Goal: Task Accomplishment & Management: Manage account settings

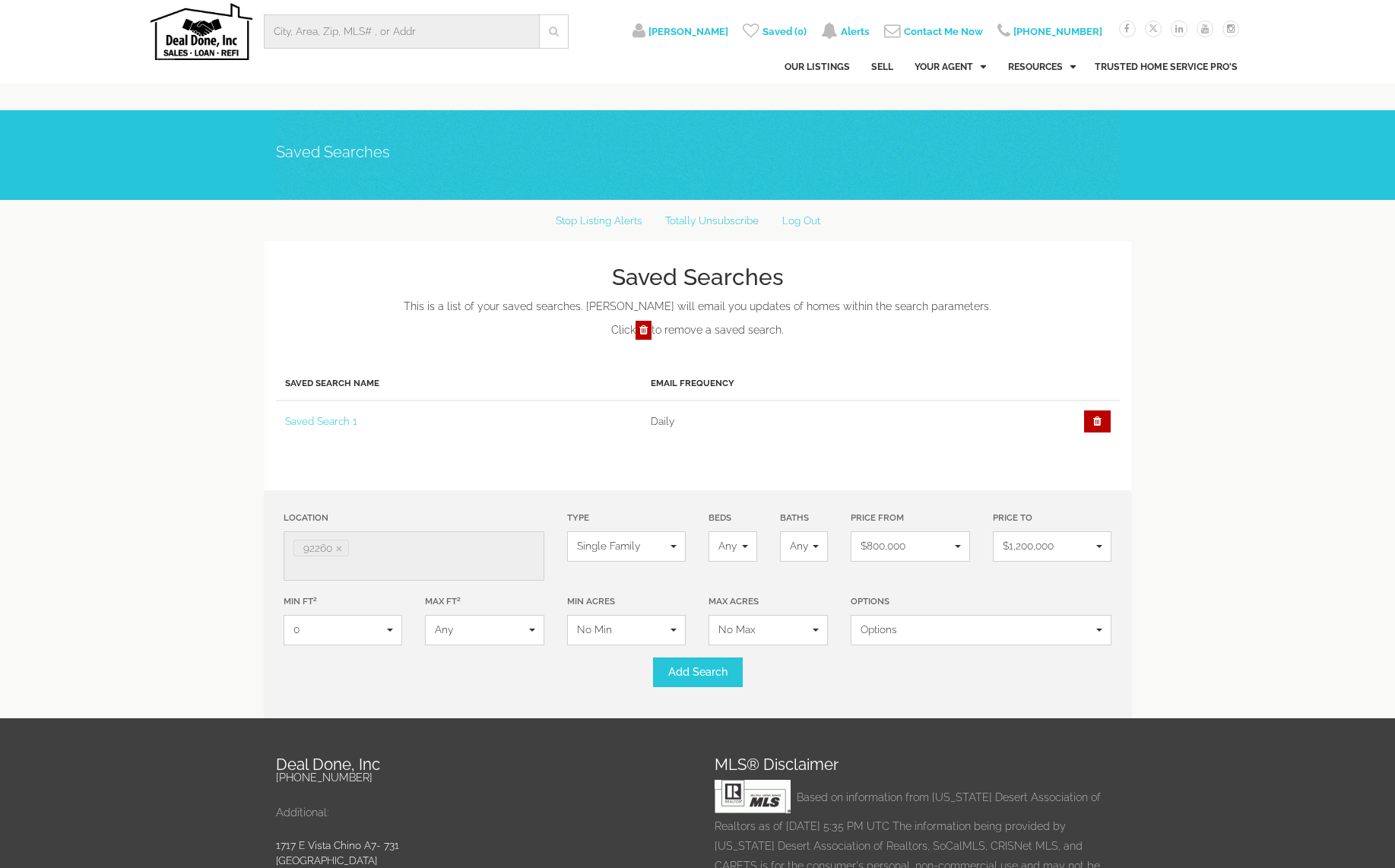
select select
click at [1097, 421] on icon at bounding box center [1097, 421] width 27 height 23
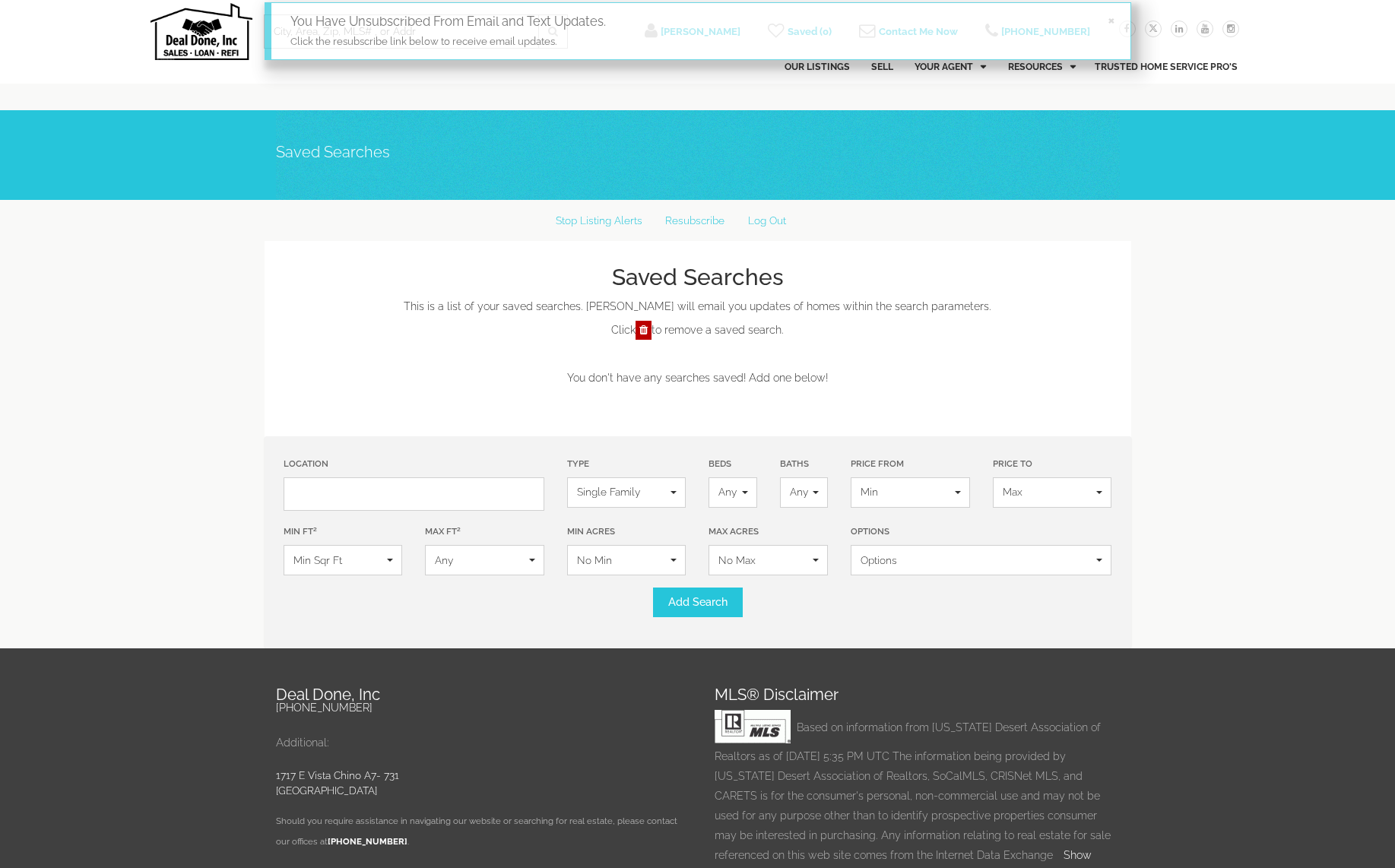
select select
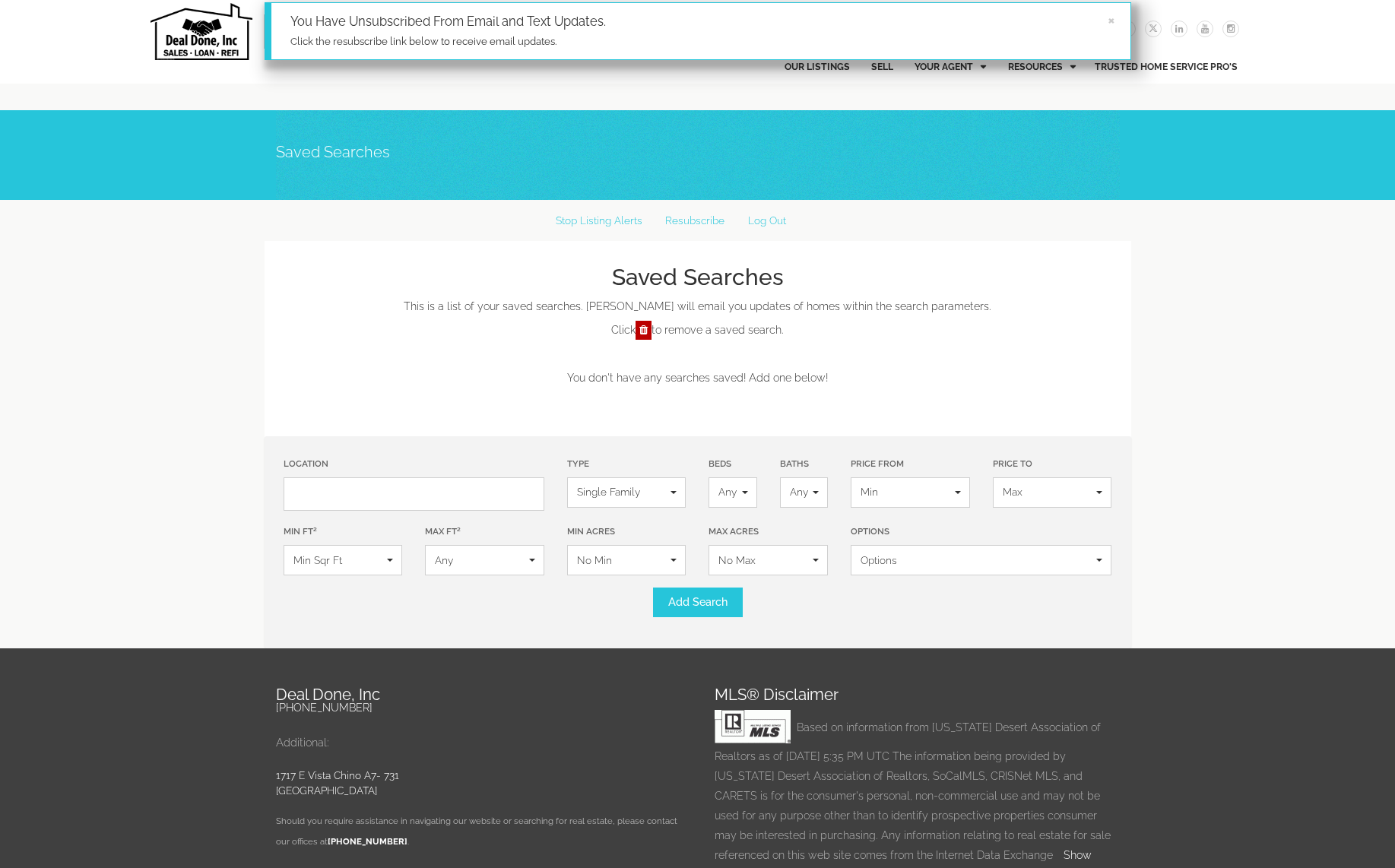
click at [690, 136] on div "Saved Searches" at bounding box center [698, 154] width 844 height 89
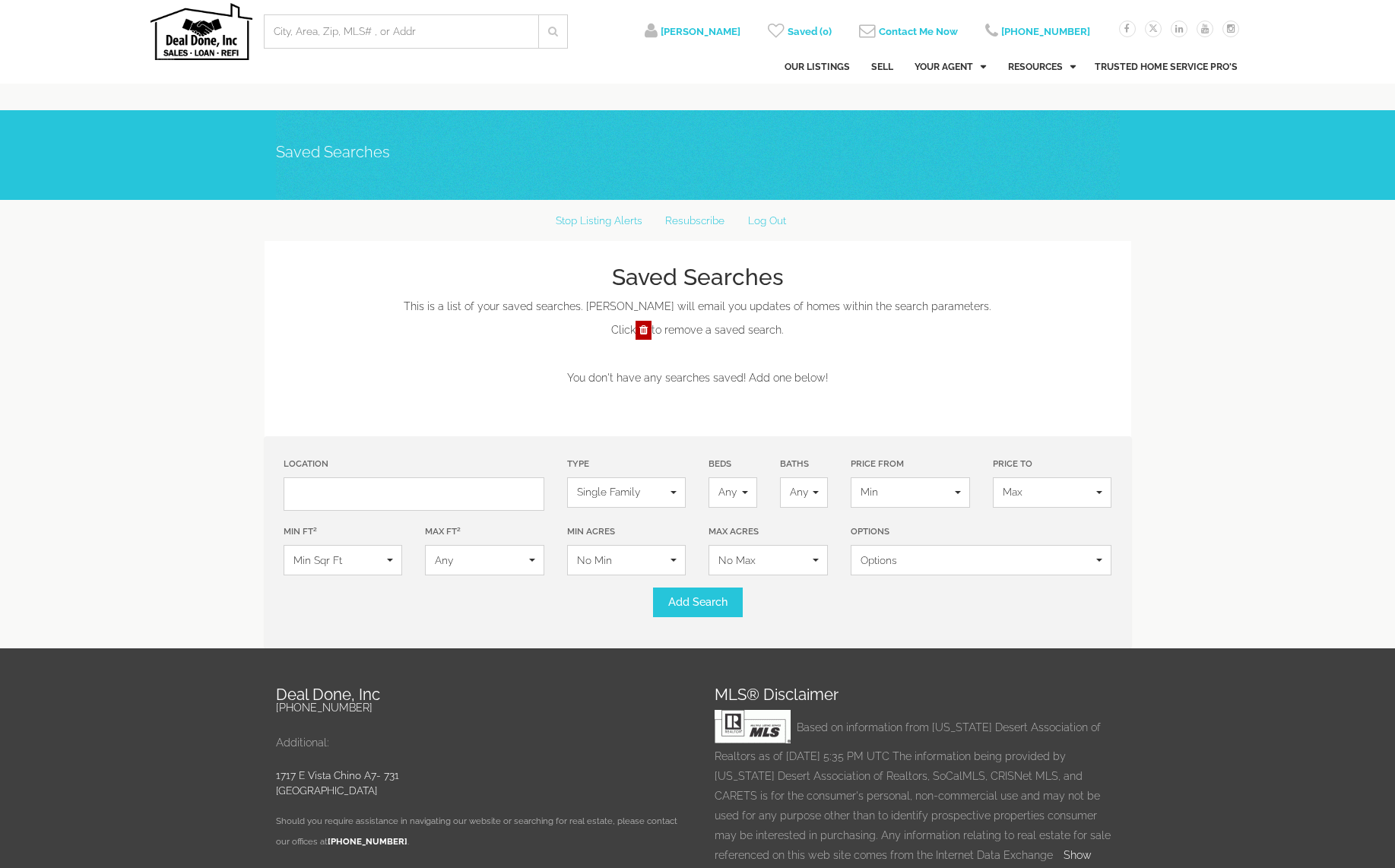
click at [993, 242] on div "Saved Searches This is a list of your saved searches. [PERSON_NAME] will email …" at bounding box center [698, 292] width 844 height 102
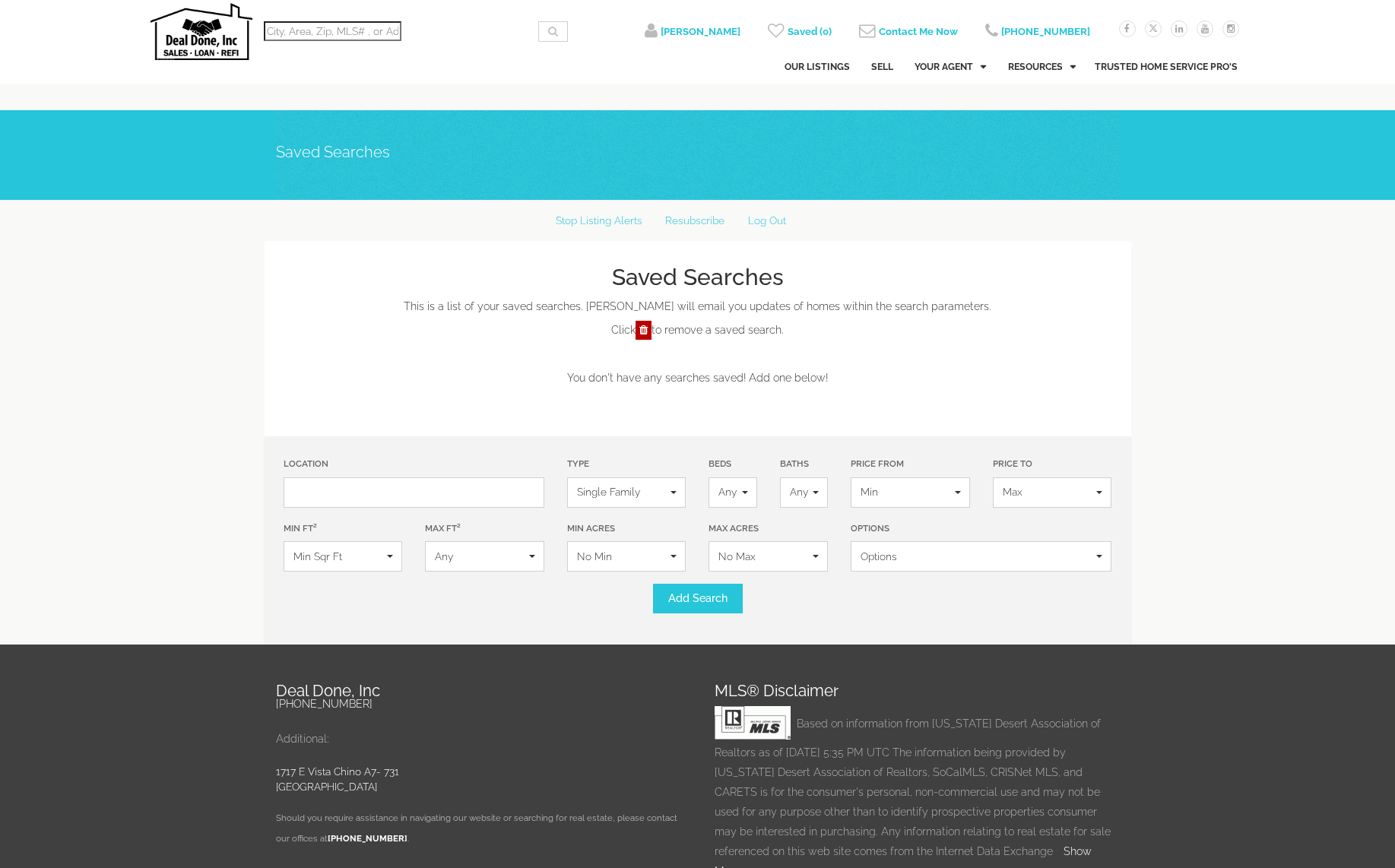
select select
